Goal: Check status

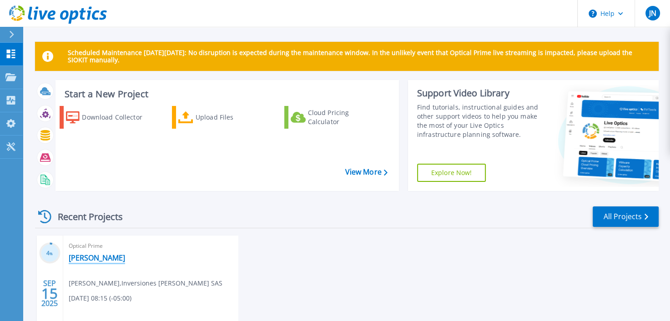
click at [79, 260] on link "[PERSON_NAME]" at bounding box center [97, 257] width 56 height 9
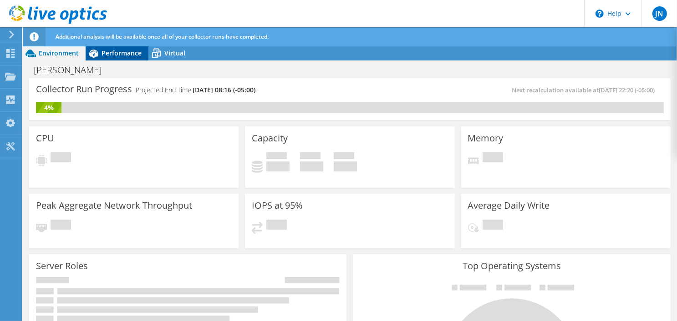
click at [115, 59] on div "Performance" at bounding box center [117, 53] width 63 height 15
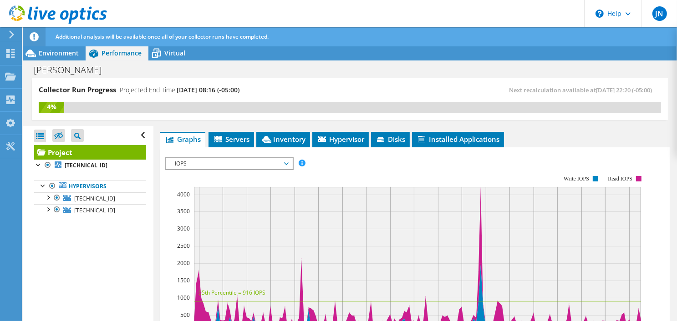
scroll to position [28, 0]
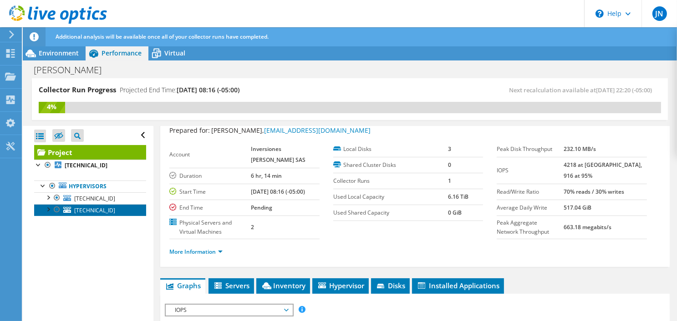
click at [101, 208] on span "[TECHNICAL_ID]" at bounding box center [94, 211] width 41 height 8
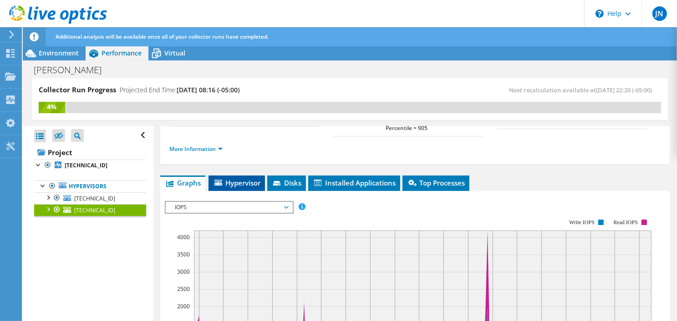
scroll to position [91, 0]
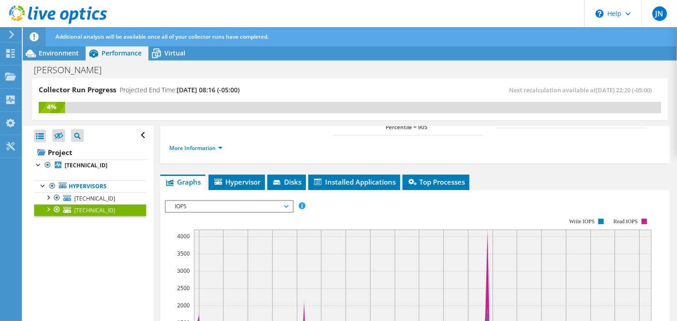
click at [263, 201] on span "IOPS" at bounding box center [228, 206] width 117 height 11
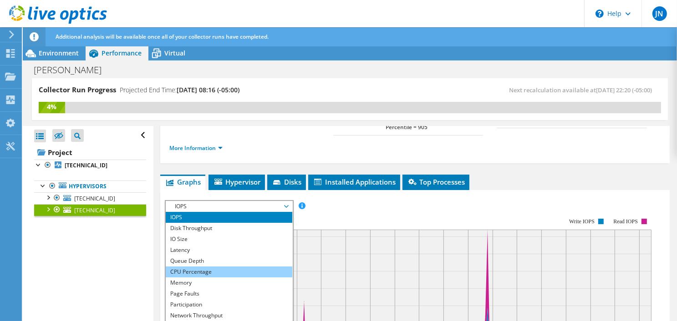
click at [203, 270] on li "CPU Percentage" at bounding box center [229, 272] width 126 height 11
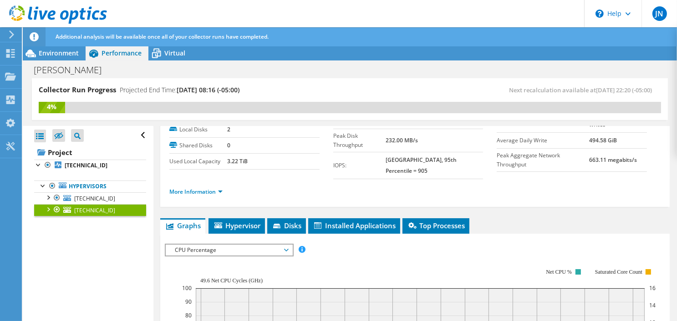
scroll to position [0, 0]
